Goal: Task Accomplishment & Management: Use online tool/utility

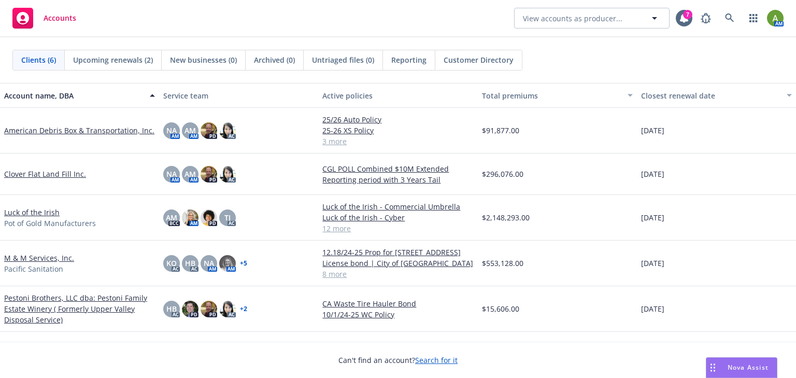
click at [37, 298] on link "Pestoni Brothers, LLC dba: Pestoni Family Estate Winery ( Formerly Upper Valley…" at bounding box center [79, 308] width 151 height 33
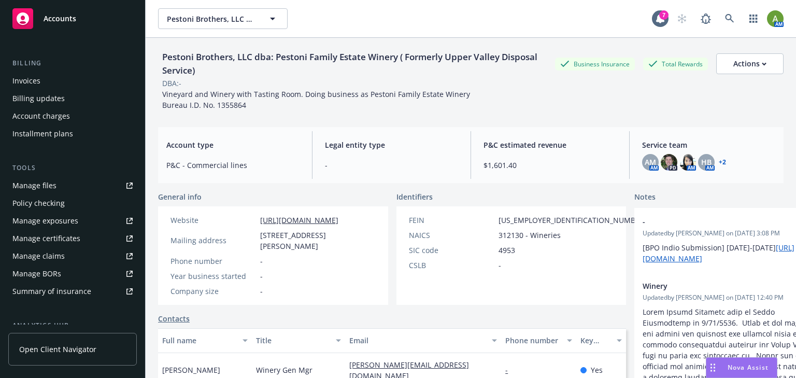
scroll to position [207, 0]
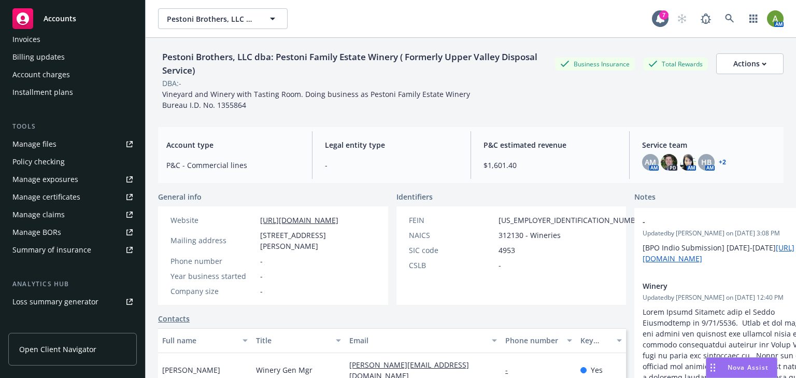
click at [50, 164] on div "Policy checking" at bounding box center [38, 161] width 52 height 17
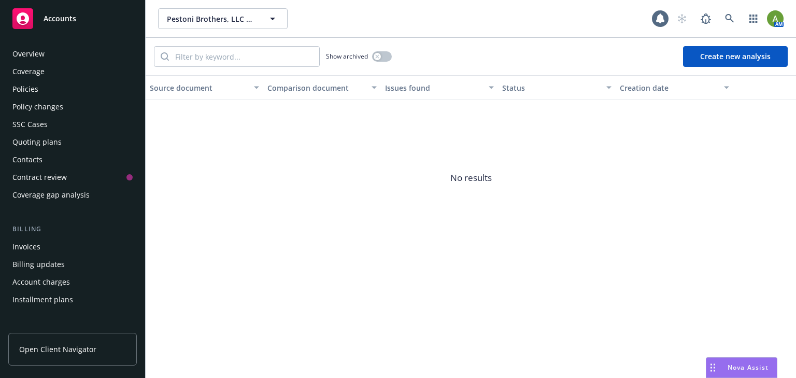
scroll to position [164, 0]
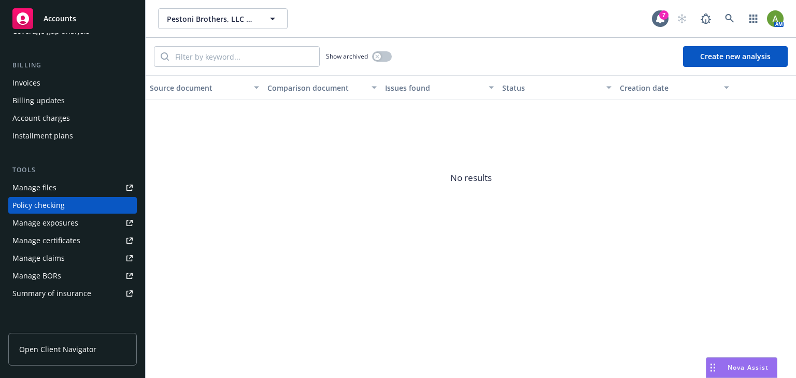
click at [727, 55] on button "Create new analysis" at bounding box center [735, 56] width 105 height 21
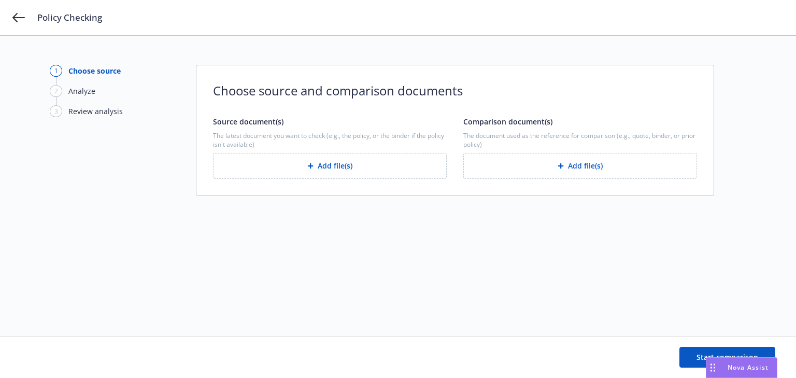
click at [307, 163] on button "Add file(s)" at bounding box center [330, 166] width 234 height 26
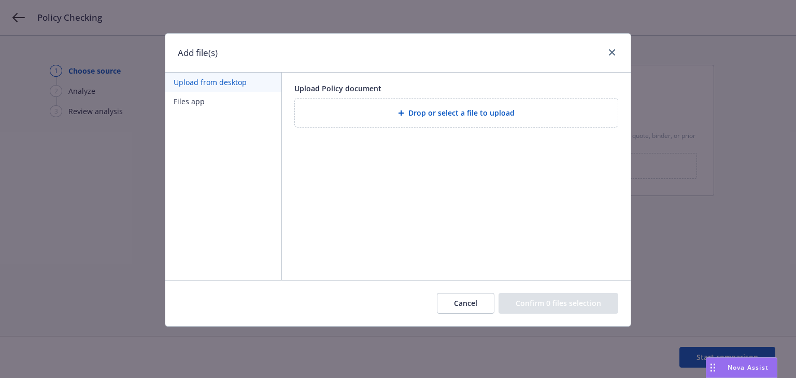
click at [390, 109] on div "Drop or select a file to upload" at bounding box center [456, 113] width 306 height 12
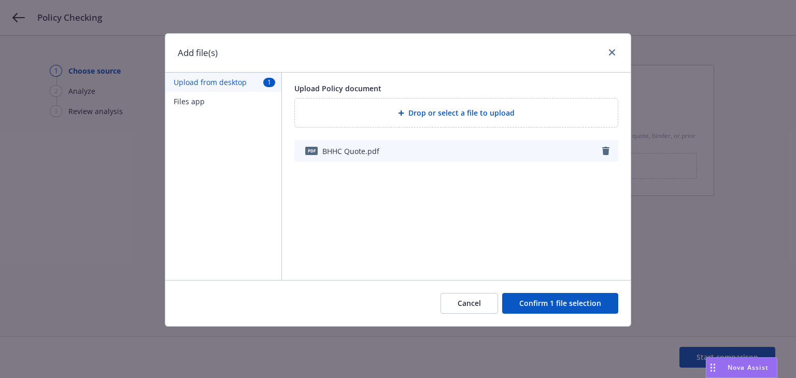
click at [520, 300] on button "Confirm 1 file selection" at bounding box center [560, 303] width 116 height 21
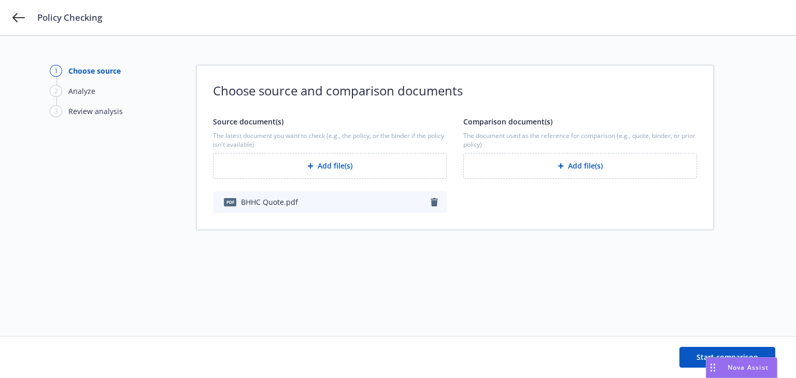
click at [501, 166] on button "Add file(s)" at bounding box center [580, 166] width 234 height 26
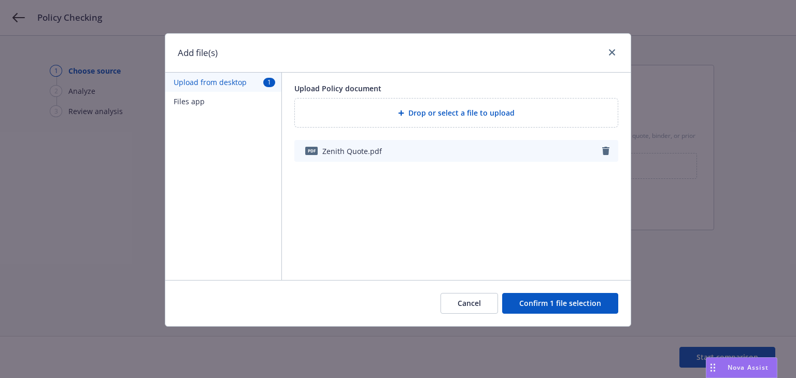
click at [580, 305] on button "Confirm 1 file selection" at bounding box center [560, 303] width 116 height 21
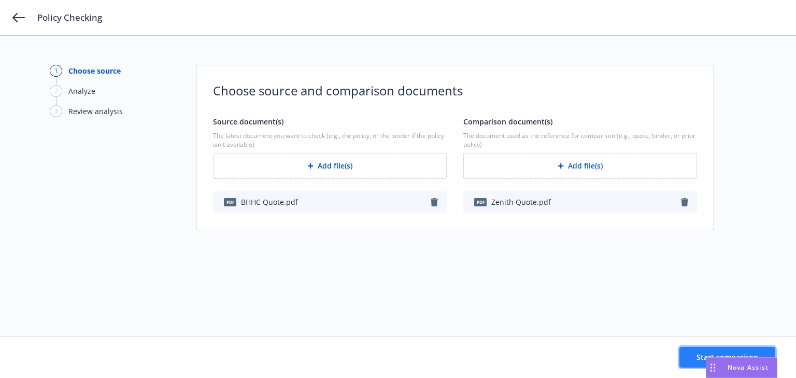
click at [694, 352] on button "Start comparison" at bounding box center [727, 357] width 96 height 21
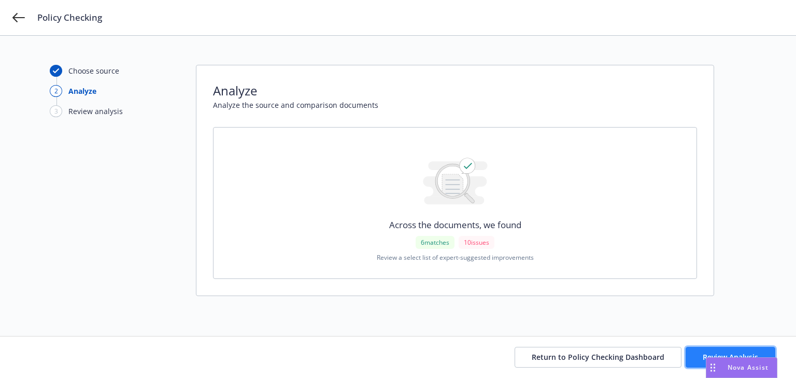
click at [709, 351] on button "Review Analysis" at bounding box center [730, 357] width 90 height 21
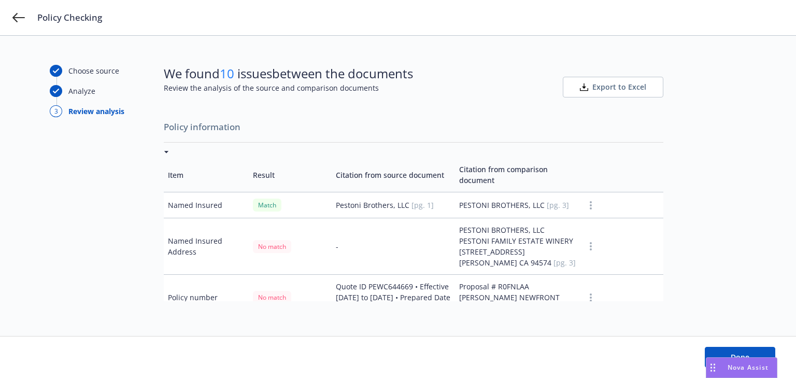
click at [601, 90] on span "Export to Excel" at bounding box center [619, 87] width 54 height 10
click at [19, 17] on icon at bounding box center [18, 17] width 12 height 9
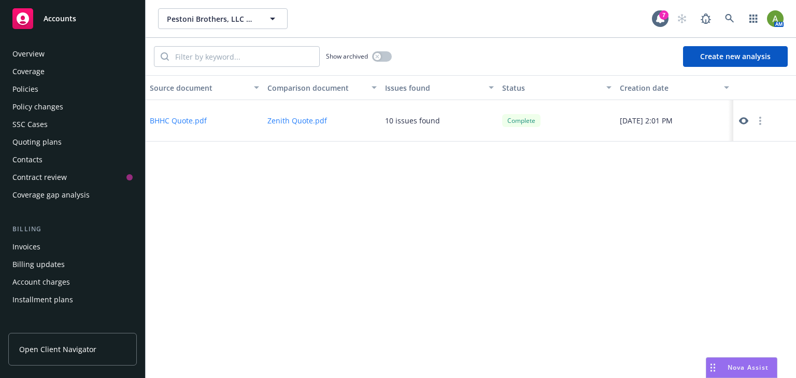
drag, startPoint x: 756, startPoint y: 362, endPoint x: 645, endPoint y: 337, distance: 114.1
click at [756, 362] on div "Nova Assist" at bounding box center [741, 367] width 70 height 20
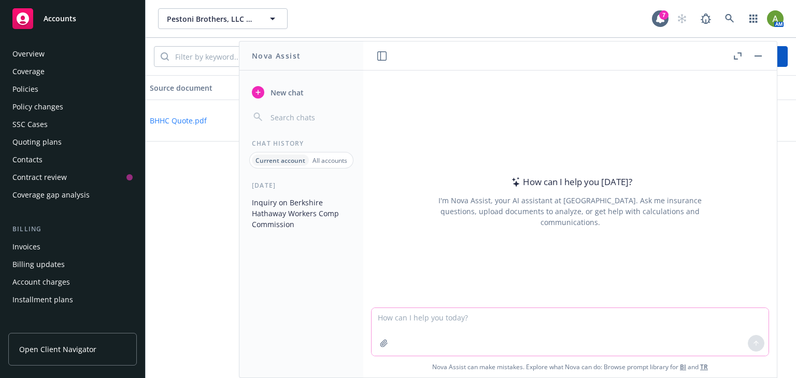
click at [514, 325] on textarea at bounding box center [569, 332] width 397 height 48
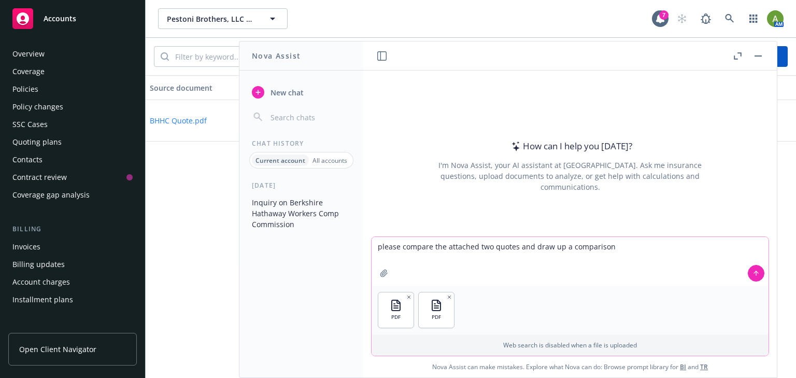
type textarea "please compare the attached two quotes and draw up a comparison"
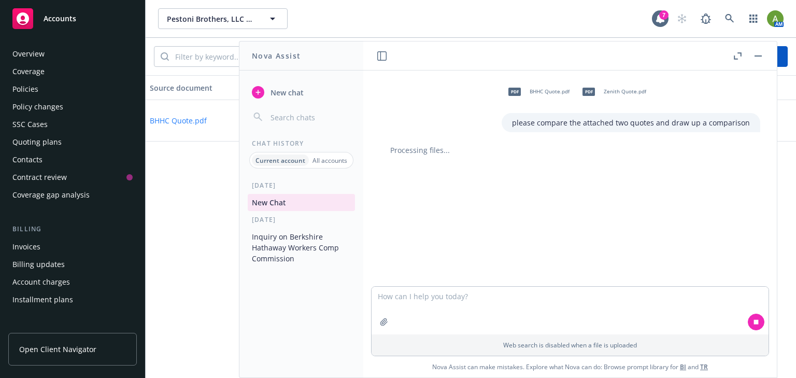
click at [461, 200] on div "pdf BHHC Quote.pdf pdf Zenith Quote.pdf please compare the attached two quotes …" at bounding box center [569, 177] width 413 height 215
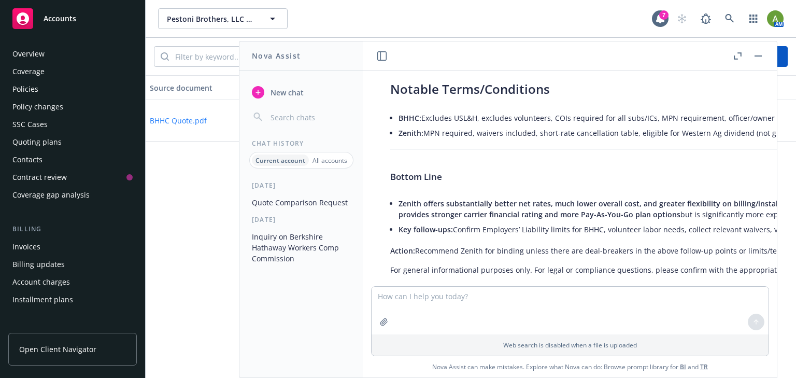
scroll to position [1164, 0]
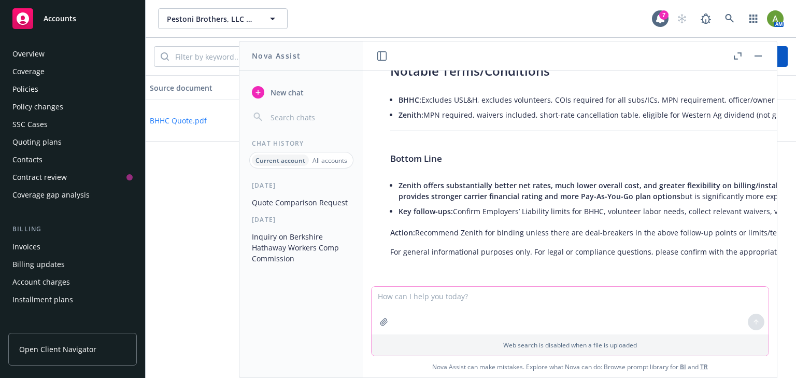
click at [457, 298] on textarea at bounding box center [569, 310] width 397 height 48
type textarea "would you put all these results in to a pdf"
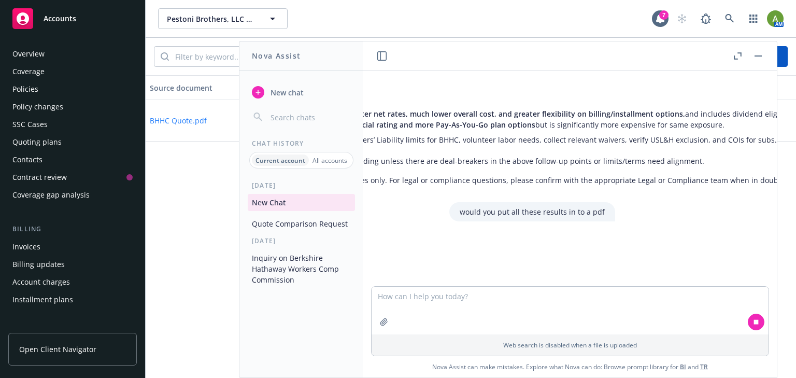
scroll to position [1236, 293]
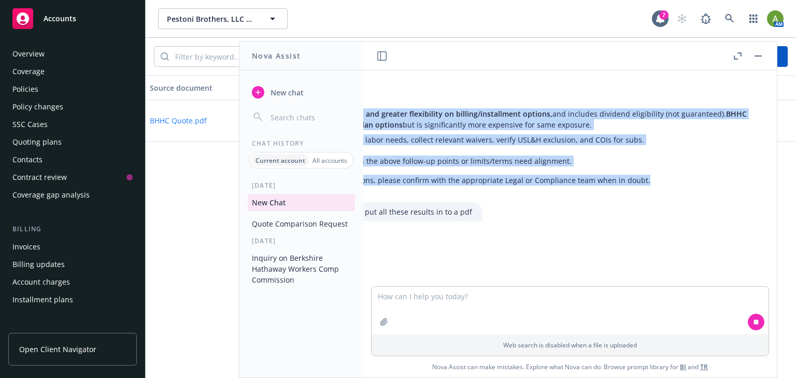
drag, startPoint x: 387, startPoint y: 153, endPoint x: 722, endPoint y: 178, distance: 335.0
copy div "Lore ip d sita-co-adip elitseddoe te inc utl Etdolor’ Magnaaliquae admini ven Q…"
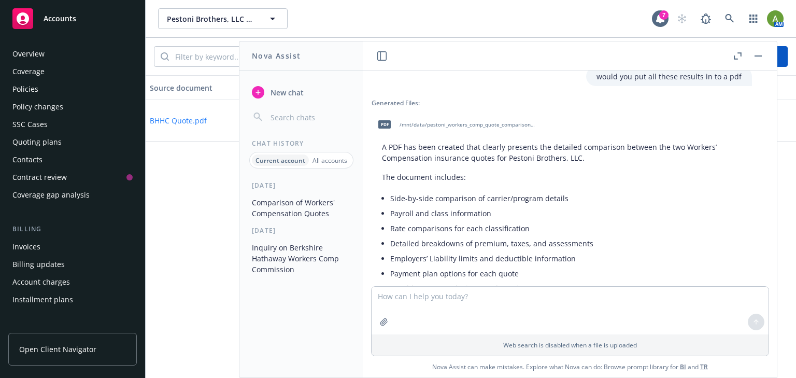
scroll to position [1403, 8]
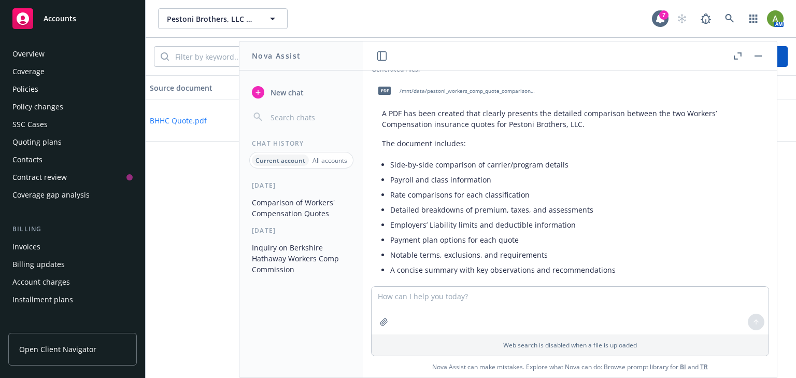
click at [384, 87] on span "pdf" at bounding box center [384, 91] width 12 height 8
